Goal: Navigation & Orientation: Find specific page/section

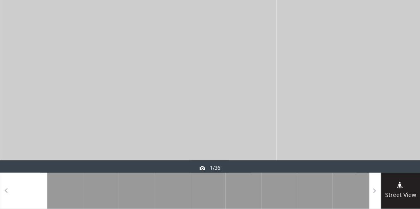
scroll to position [124, 0]
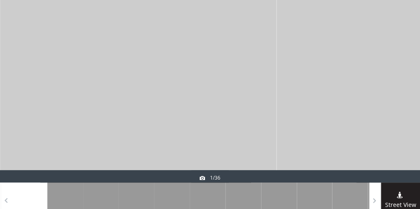
click at [131, 141] on div at bounding box center [138, 83] width 276 height 197
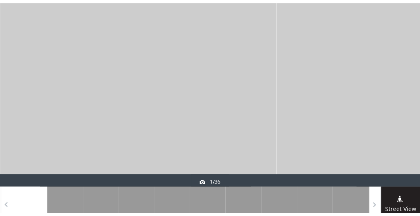
scroll to position [54, 0]
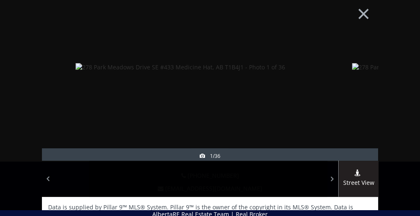
click at [139, 71] on img at bounding box center [179, 67] width 209 height 8
click at [338, 54] on div at bounding box center [358, 86] width 40 height 187
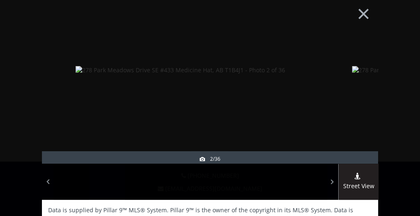
click at [338, 58] on div at bounding box center [358, 88] width 40 height 187
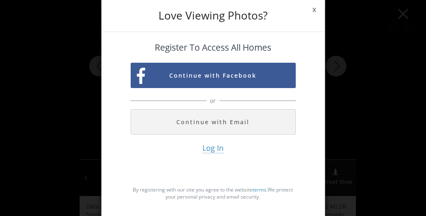
click at [314, 9] on span "x" at bounding box center [314, 9] width 20 height 23
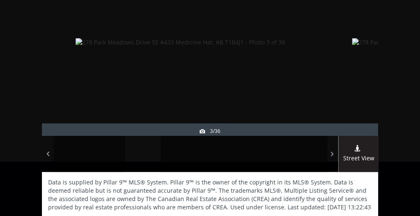
scroll to position [37, 0]
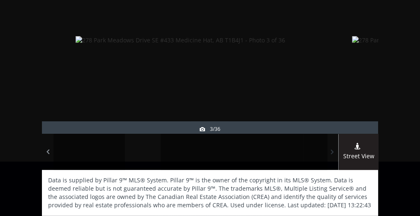
click at [328, 146] on span at bounding box center [332, 152] width 8 height 12
click at [231, 133] on div at bounding box center [214, 151] width 36 height 36
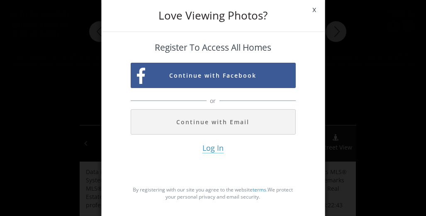
click at [314, 7] on span "x" at bounding box center [314, 9] width 20 height 23
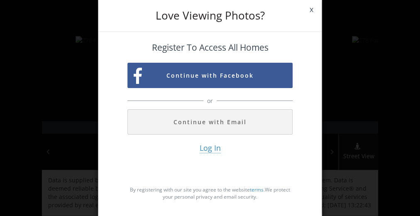
scroll to position [54, 0]
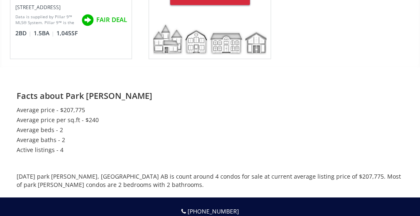
scroll to position [357, 0]
